Goal: Information Seeking & Learning: Stay updated

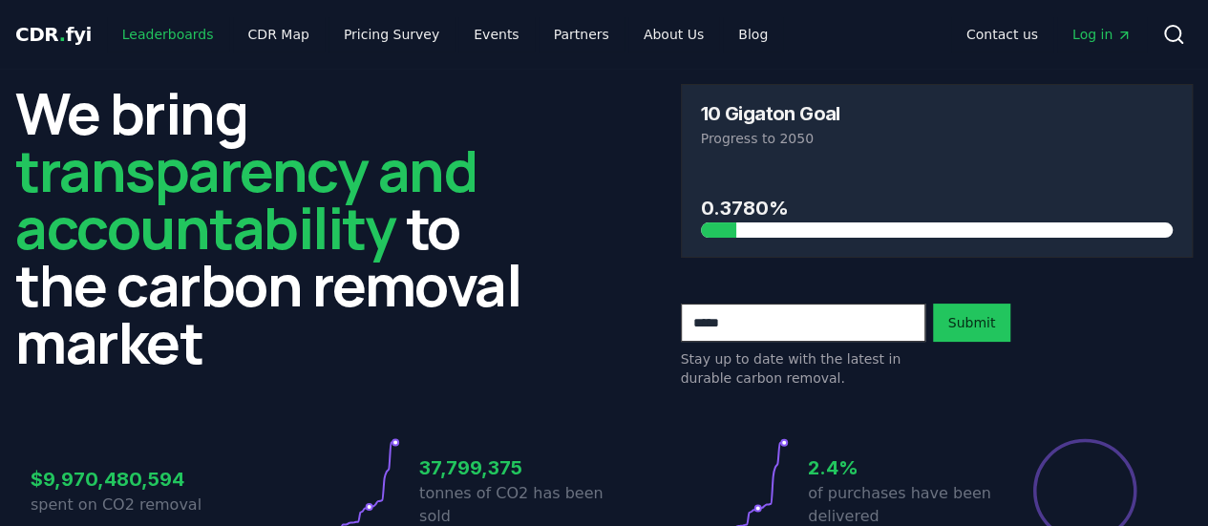
drag, startPoint x: 184, startPoint y: 33, endPoint x: 184, endPoint y: 47, distance: 13.4
click at [184, 33] on link "Leaderboards" at bounding box center [168, 34] width 122 height 34
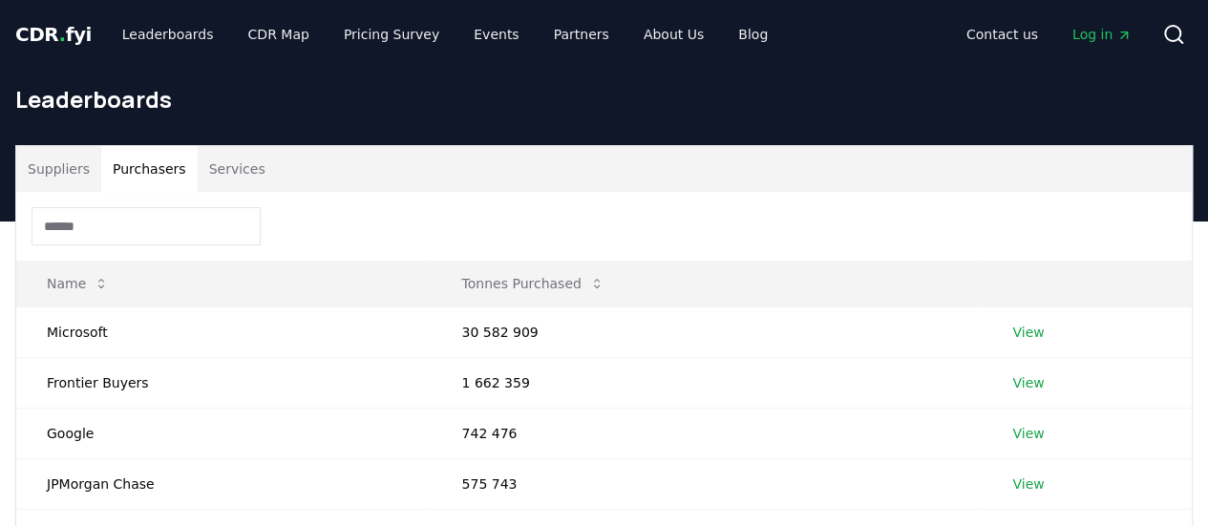
click at [147, 175] on button "Purchasers" at bounding box center [149, 169] width 96 height 46
click at [538, 281] on button "Tonnes Purchased" at bounding box center [532, 284] width 173 height 38
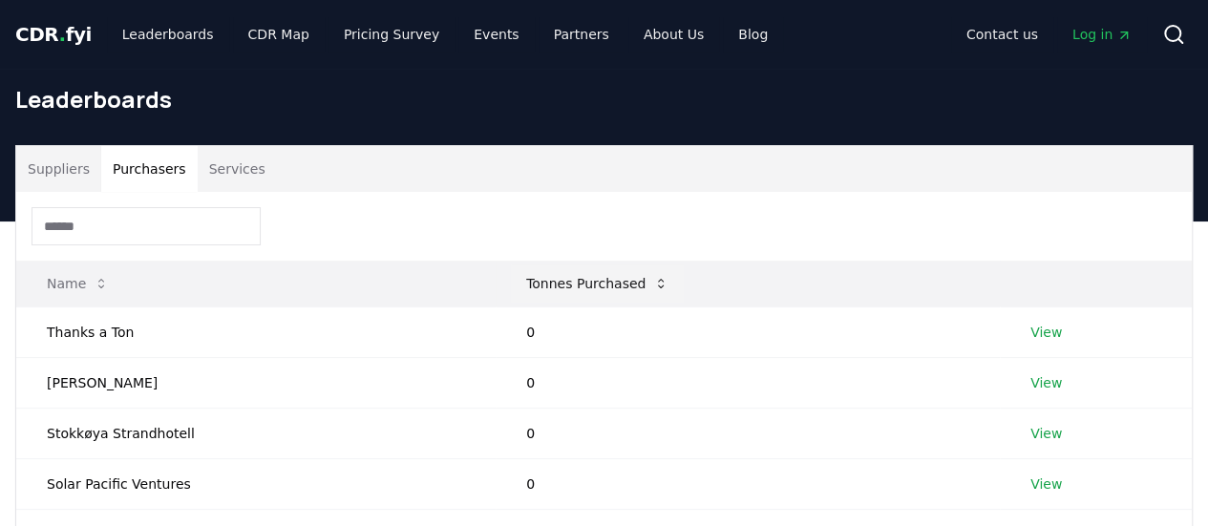
click at [538, 281] on button "Tonnes Purchased" at bounding box center [597, 284] width 173 height 38
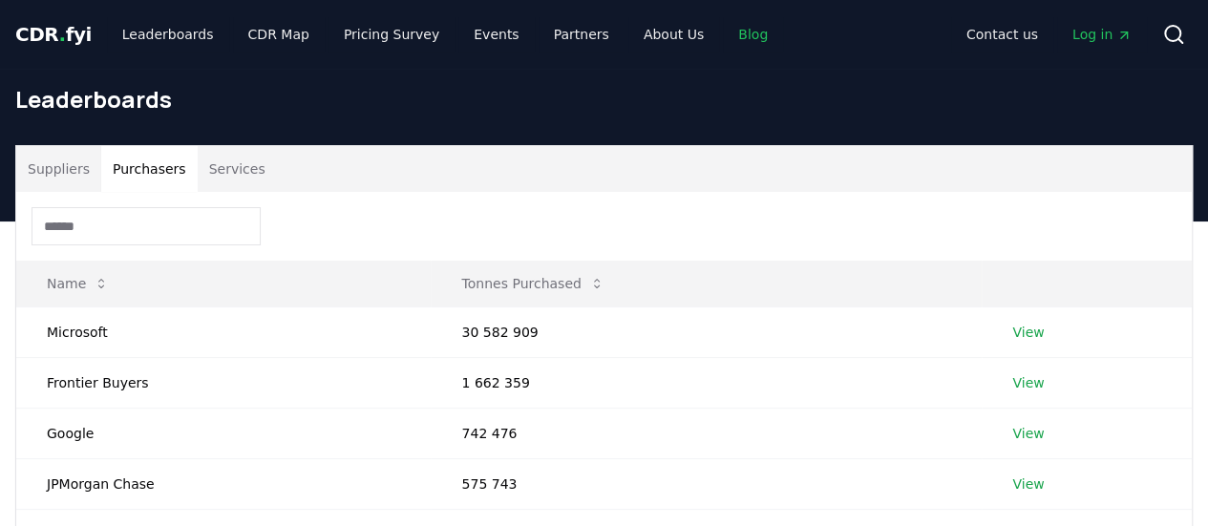
click at [723, 41] on link "Blog" at bounding box center [753, 34] width 60 height 34
click at [723, 35] on link "Blog" at bounding box center [753, 34] width 60 height 34
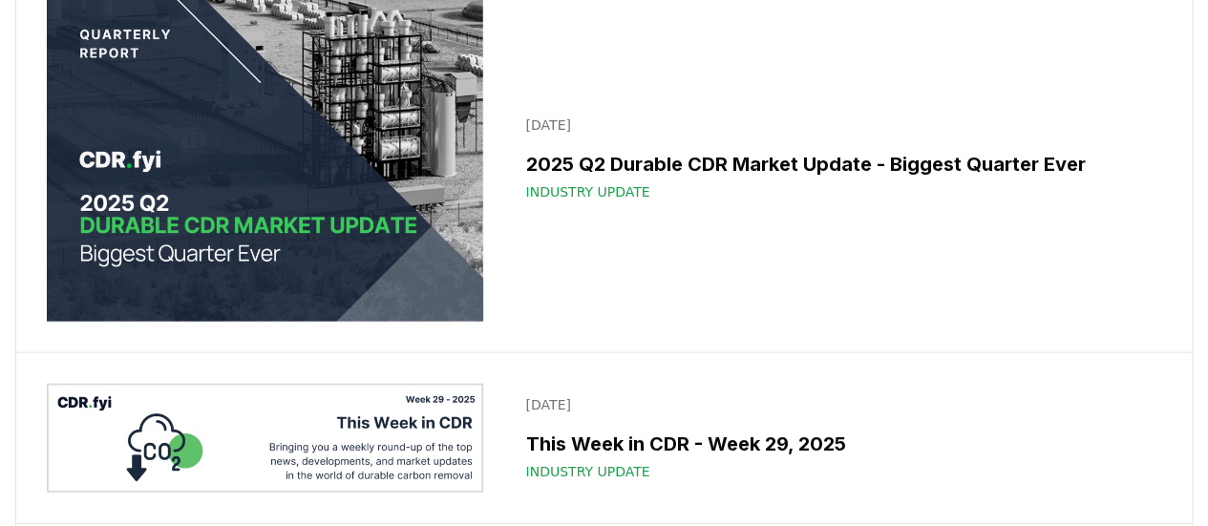
scroll to position [2292, 0]
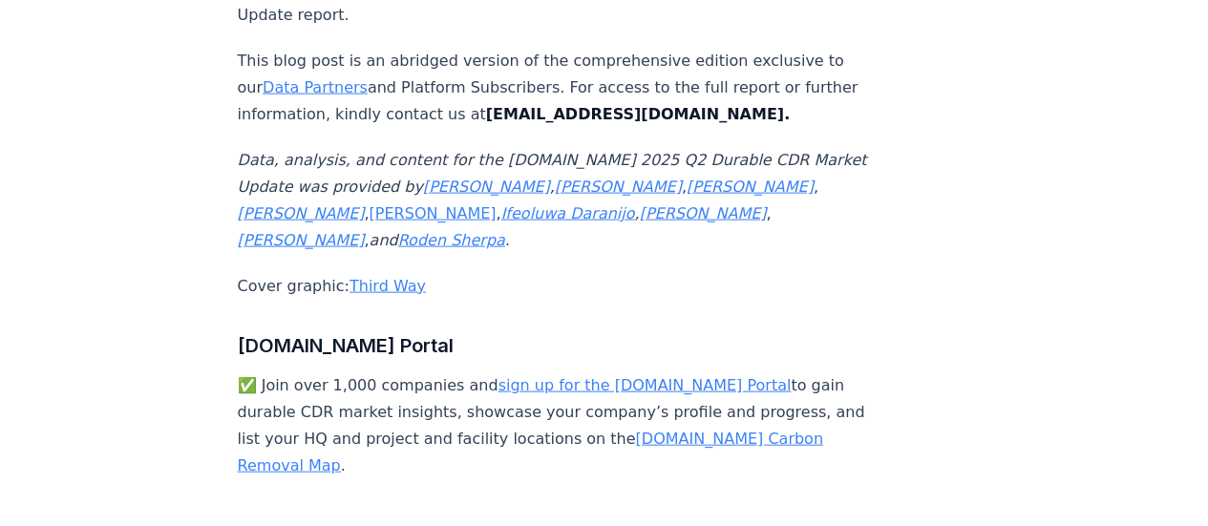
scroll to position [12859, 0]
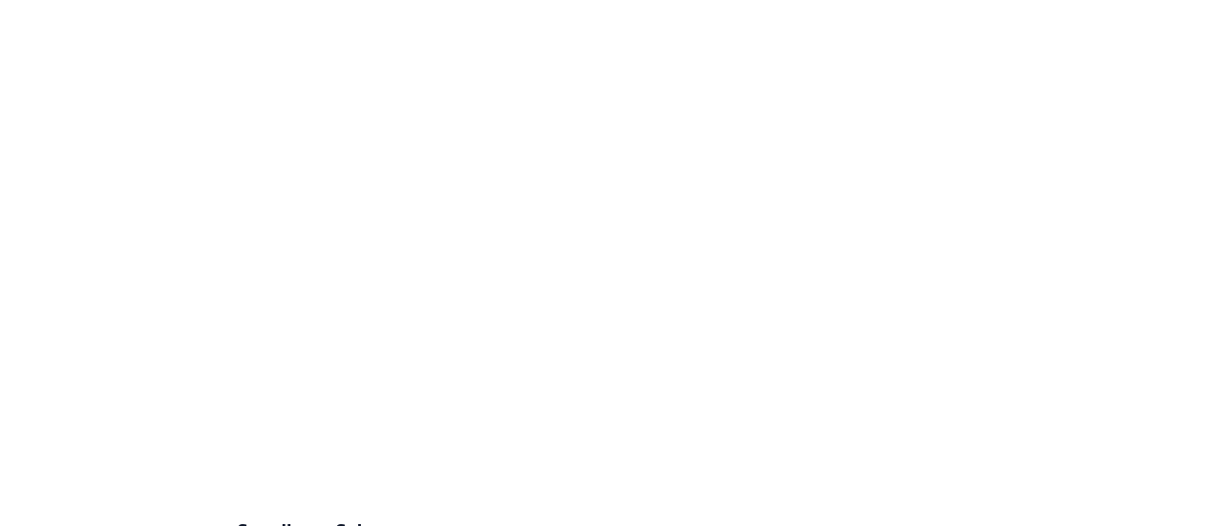
scroll to position [11938, 0]
drag, startPoint x: 1135, startPoint y: 149, endPoint x: 920, endPoint y: 9, distance: 256.7
